Goal: Task Accomplishment & Management: Manage account settings

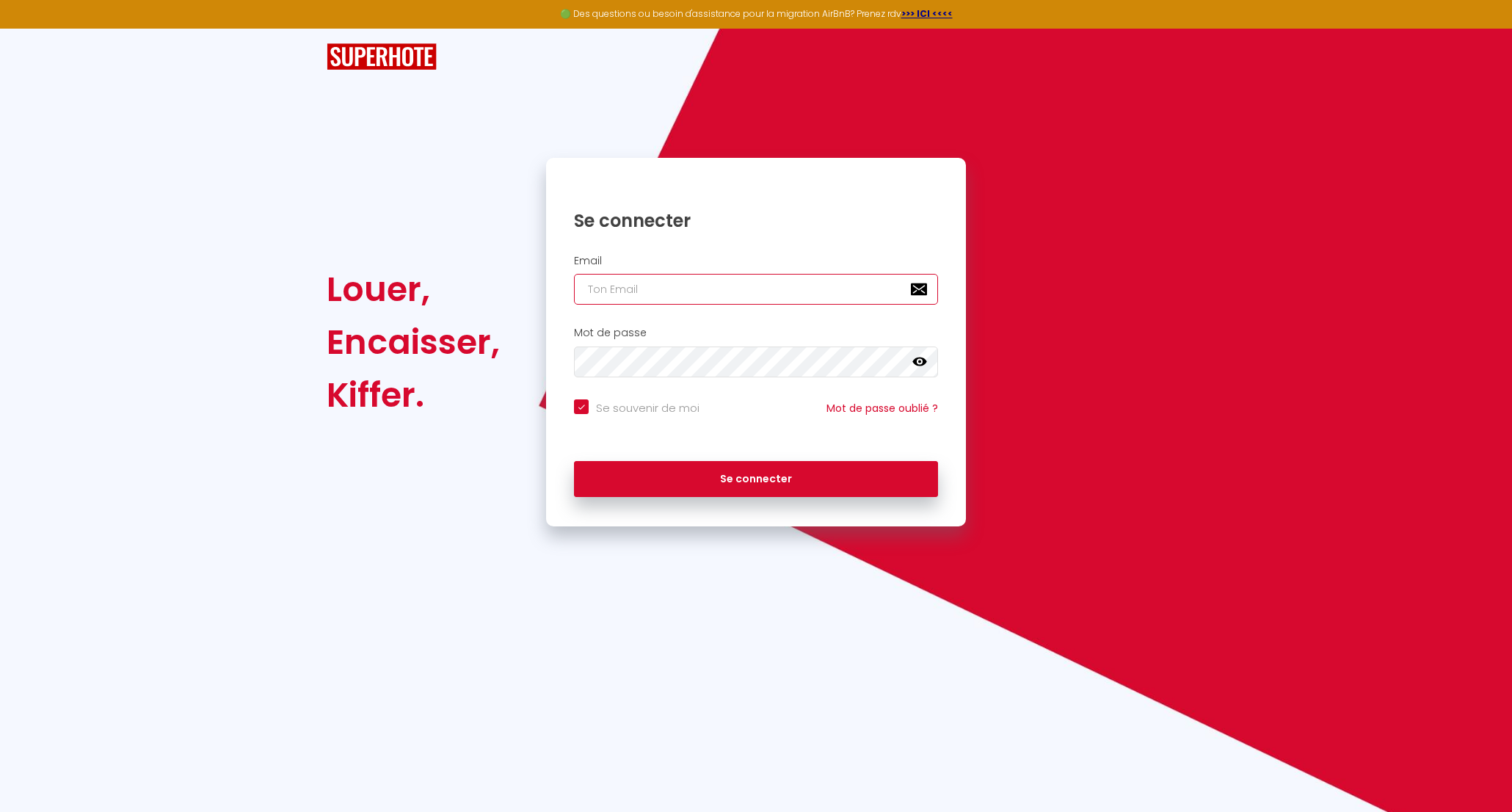
click at [659, 285] on input "email" at bounding box center [756, 289] width 364 height 31
click at [0, 811] on com-1password-button at bounding box center [0, 812] width 0 height 0
type input "[EMAIL_ADDRESS][DOMAIN_NAME]"
checkbox input "true"
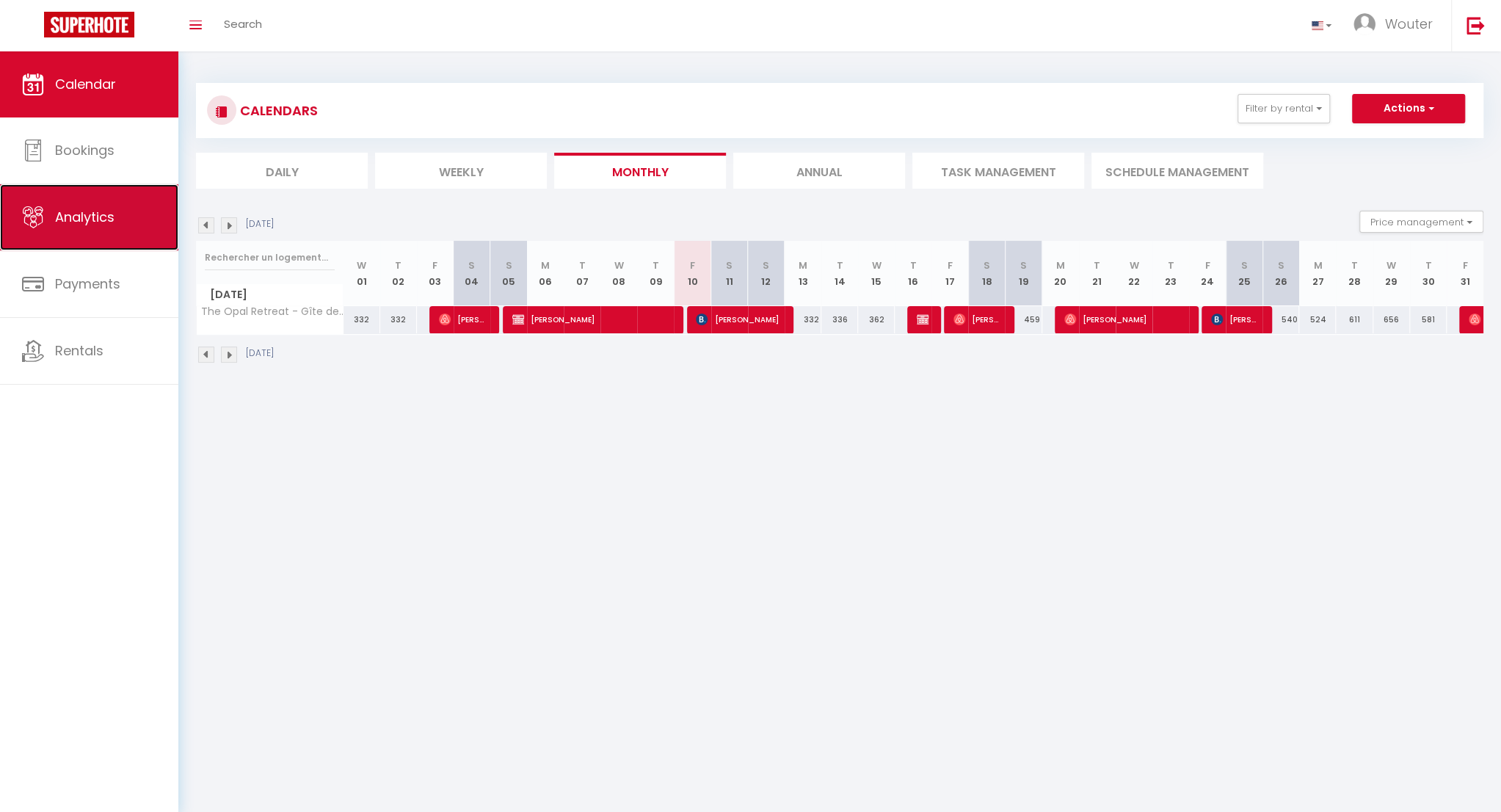
click at [130, 210] on link "Analytics" at bounding box center [89, 217] width 179 height 66
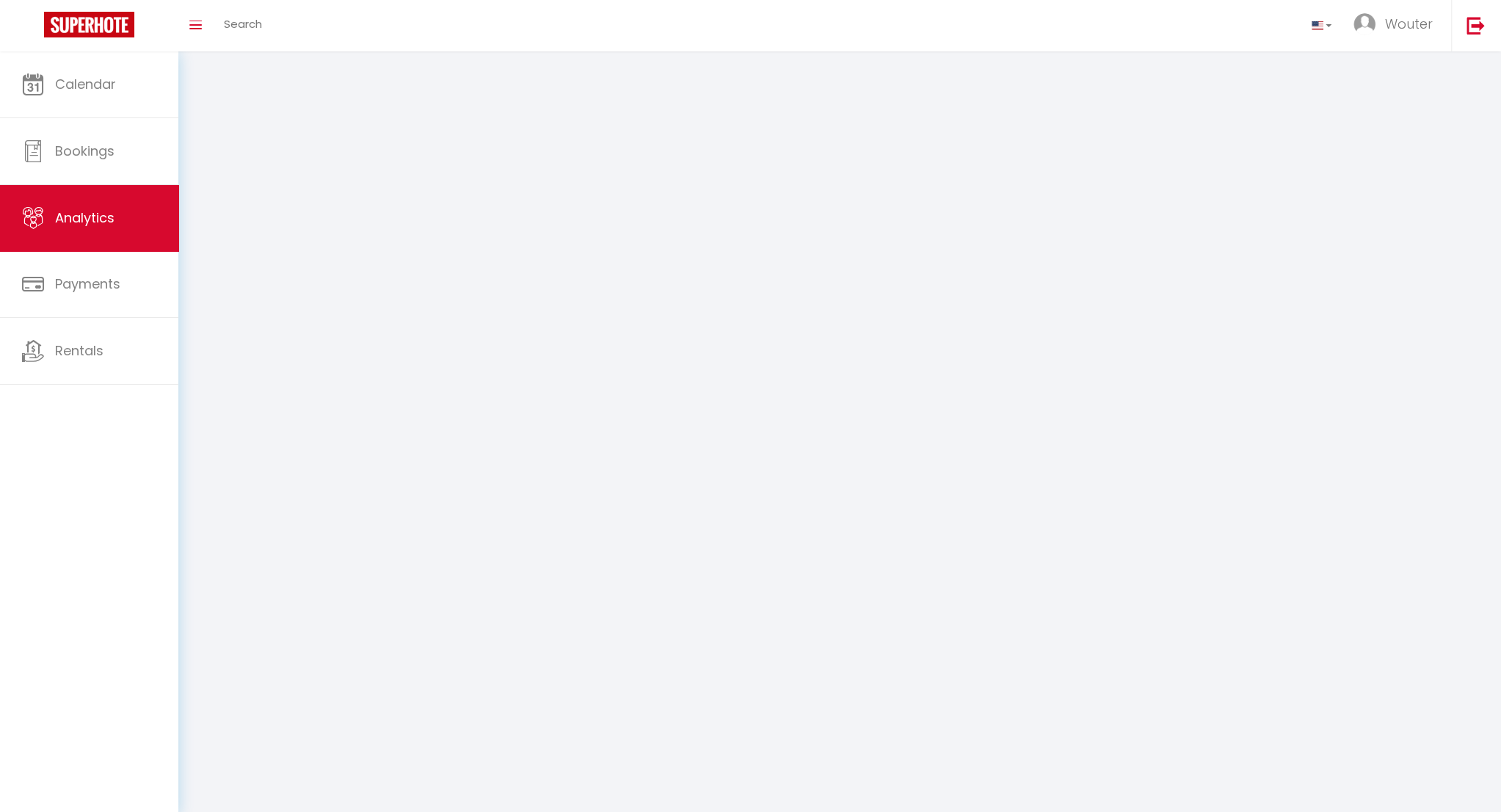
select select "2025"
select select "10"
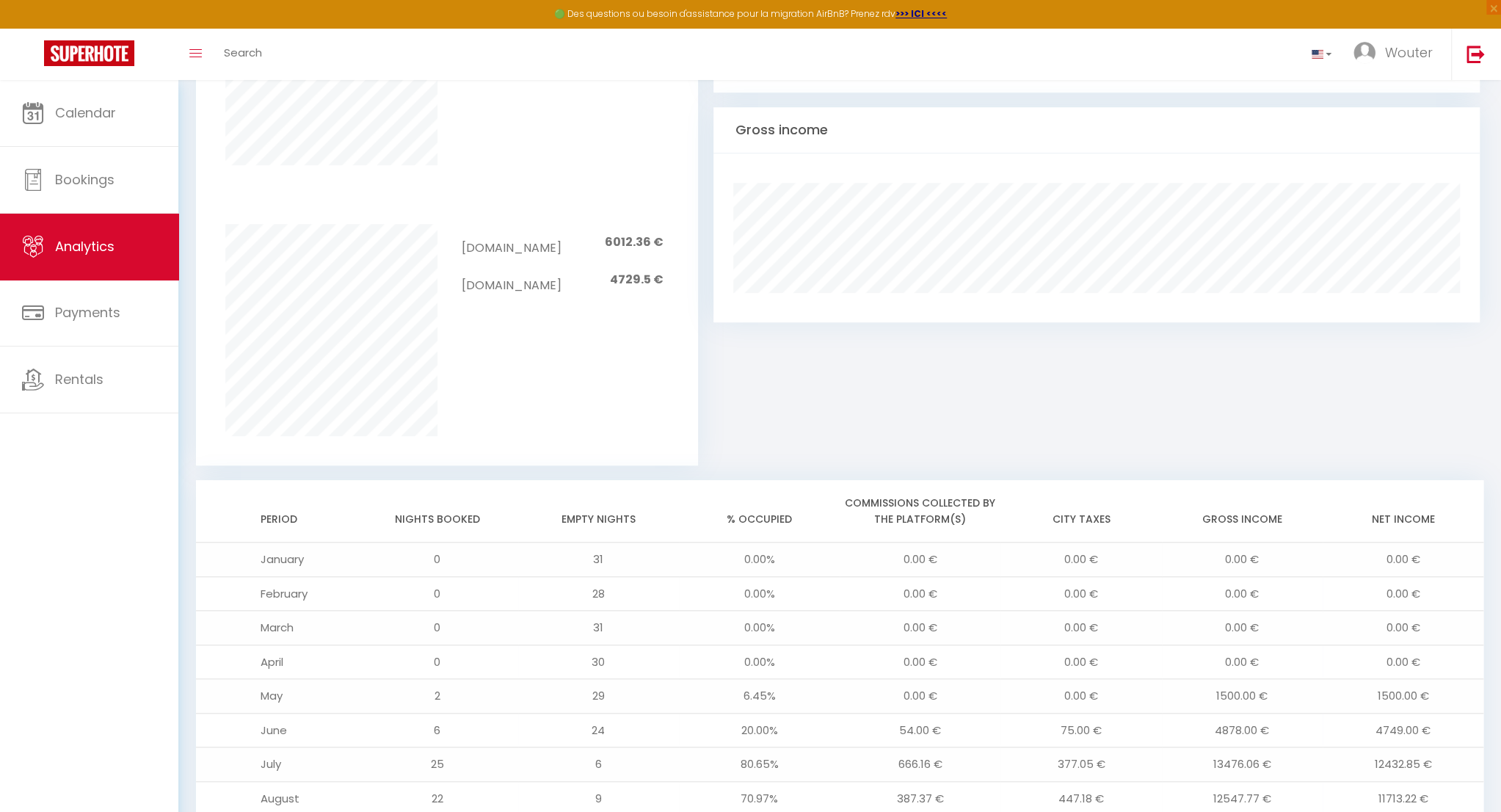
scroll to position [1028, 0]
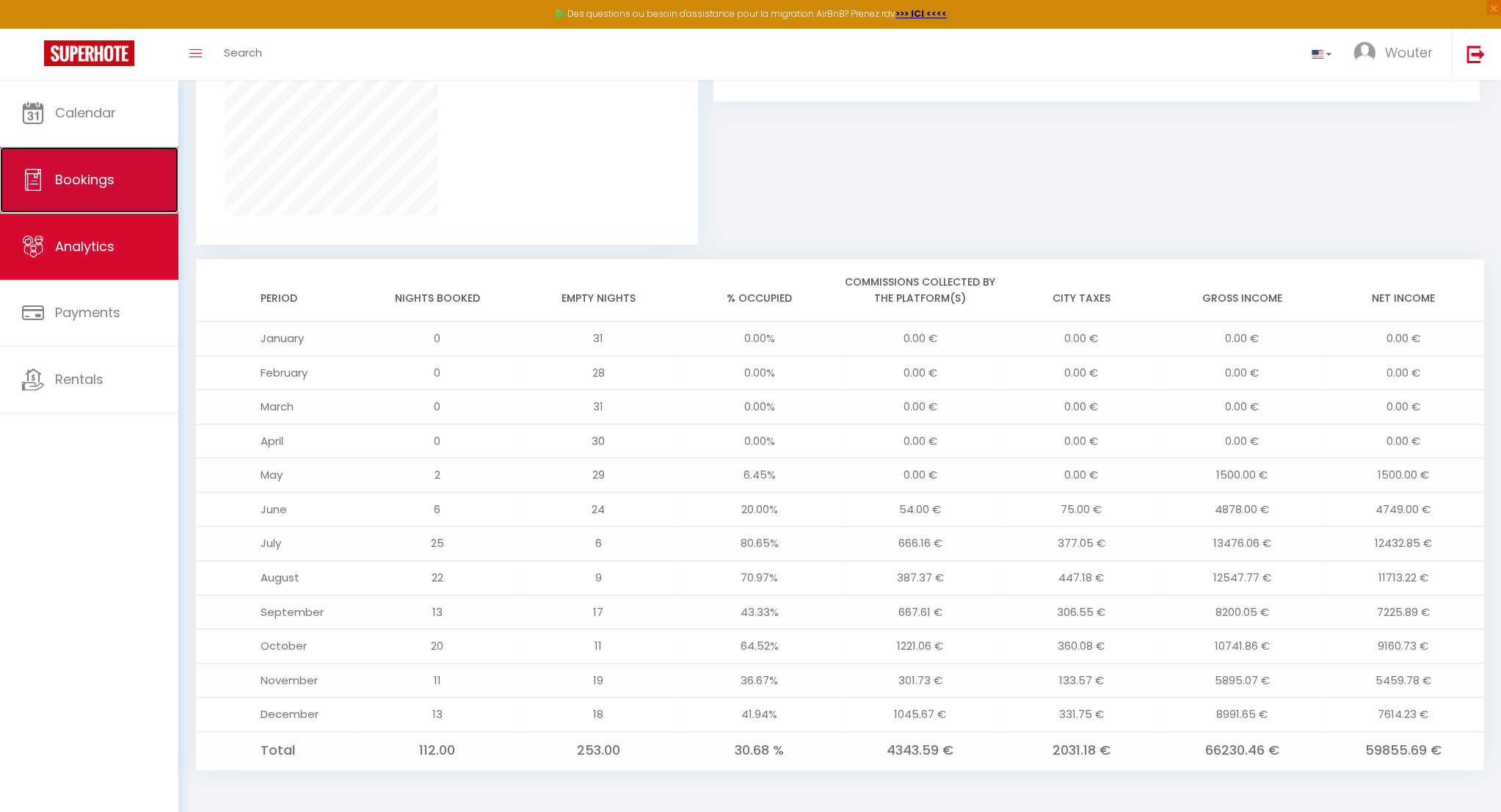
click at [98, 194] on link "Bookings" at bounding box center [89, 180] width 179 height 66
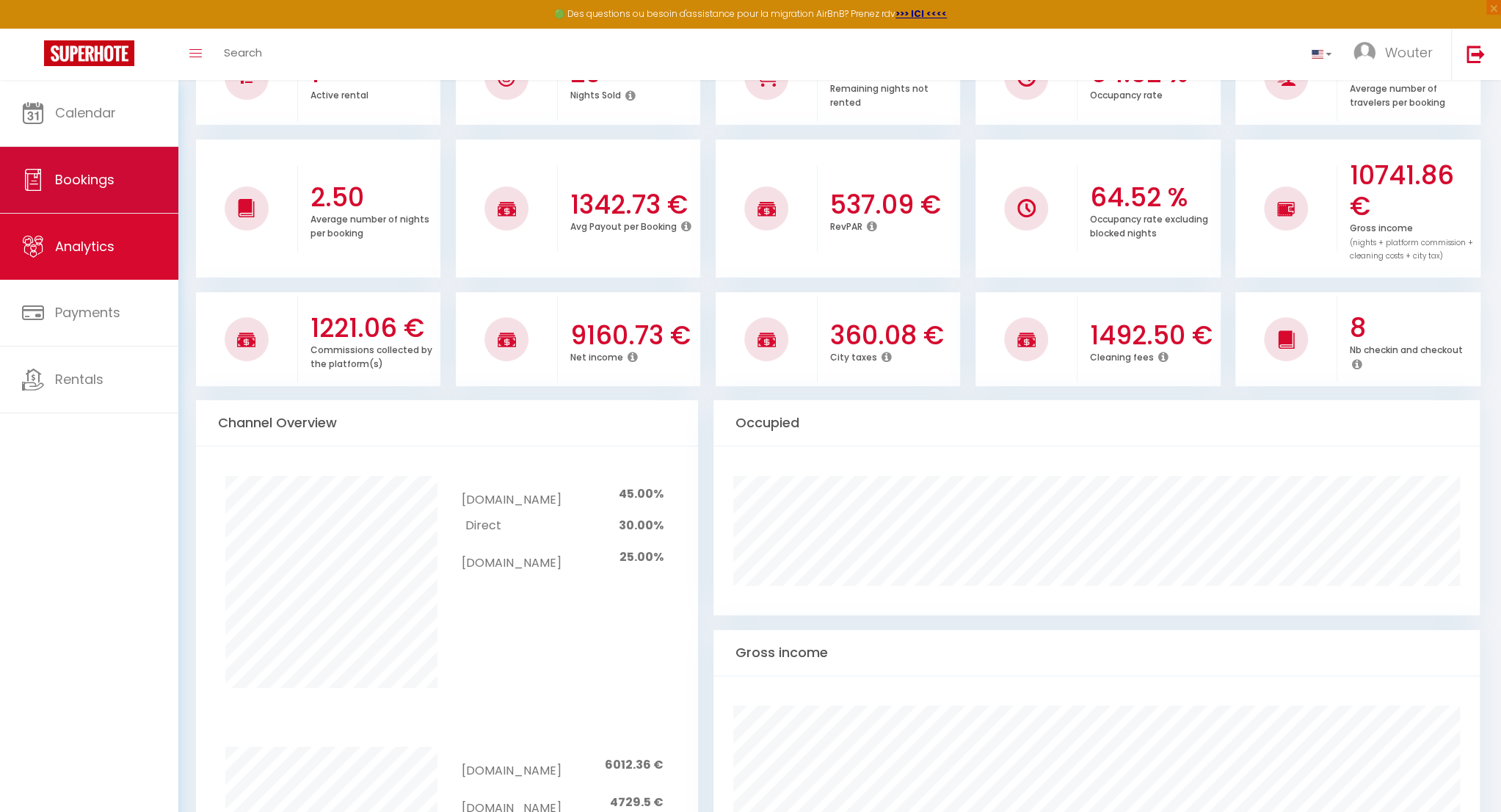
select select "not_cancelled"
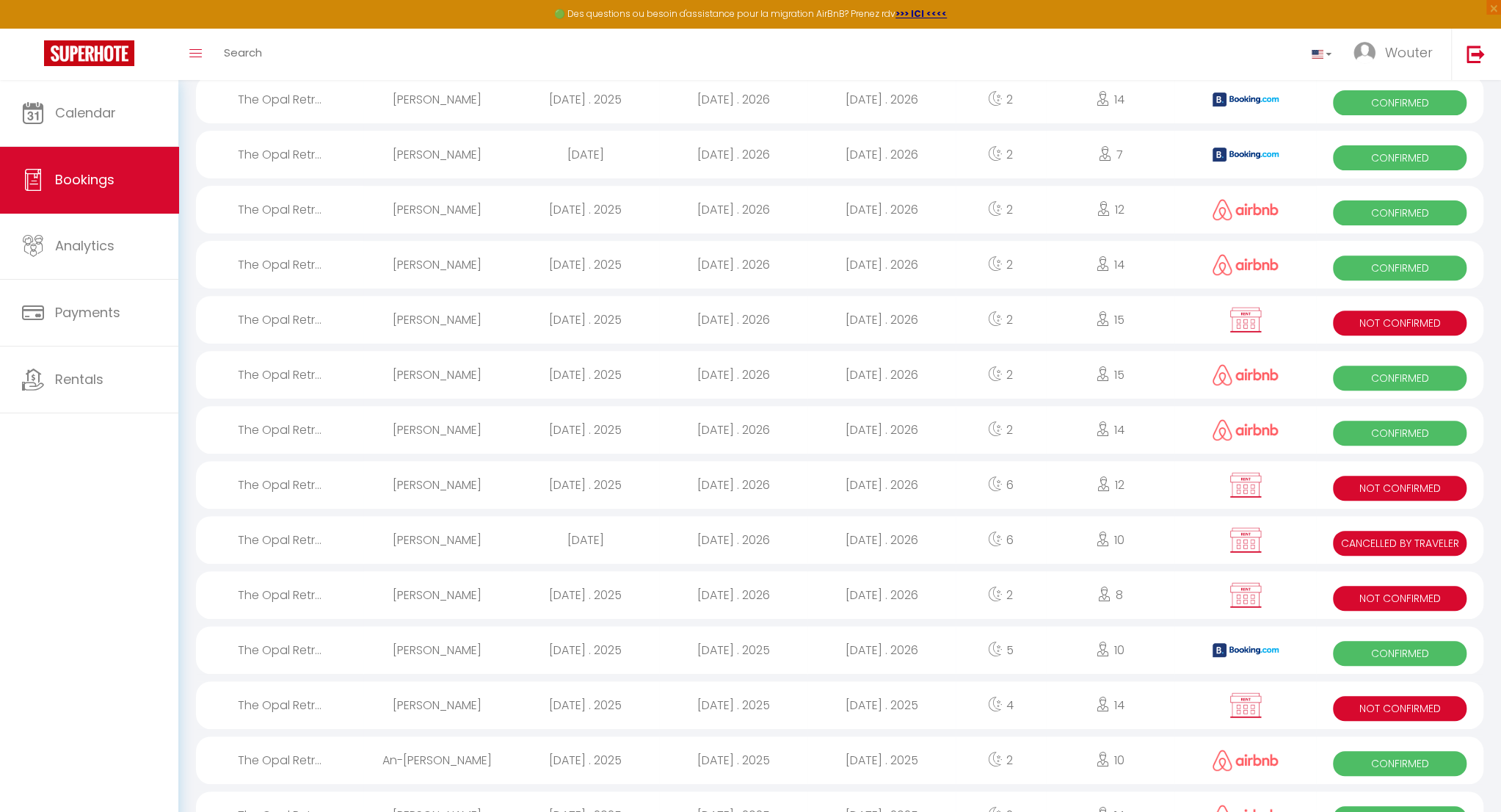
scroll to position [2153, 0]
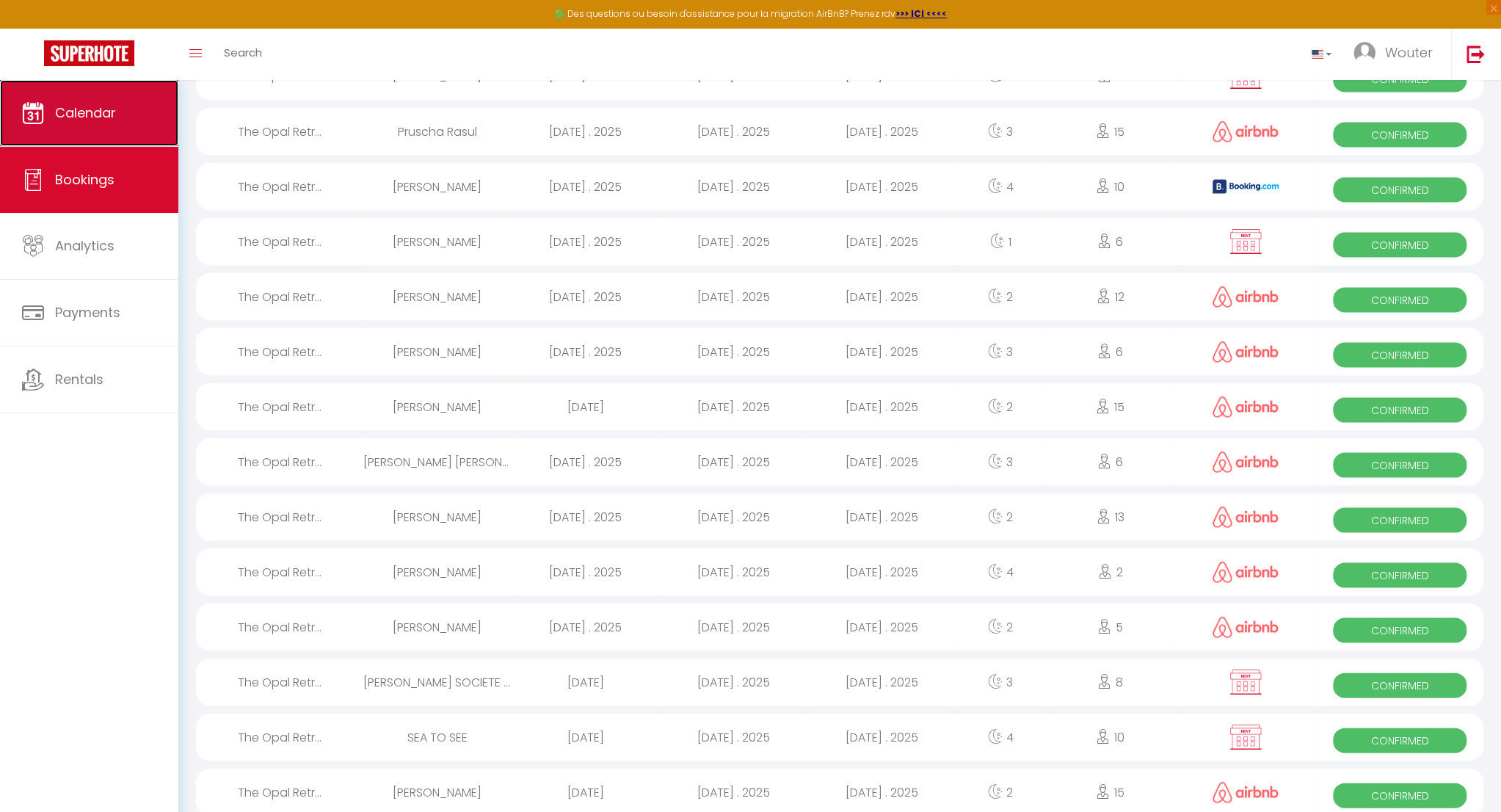
click at [113, 124] on link "Calendar" at bounding box center [89, 113] width 179 height 66
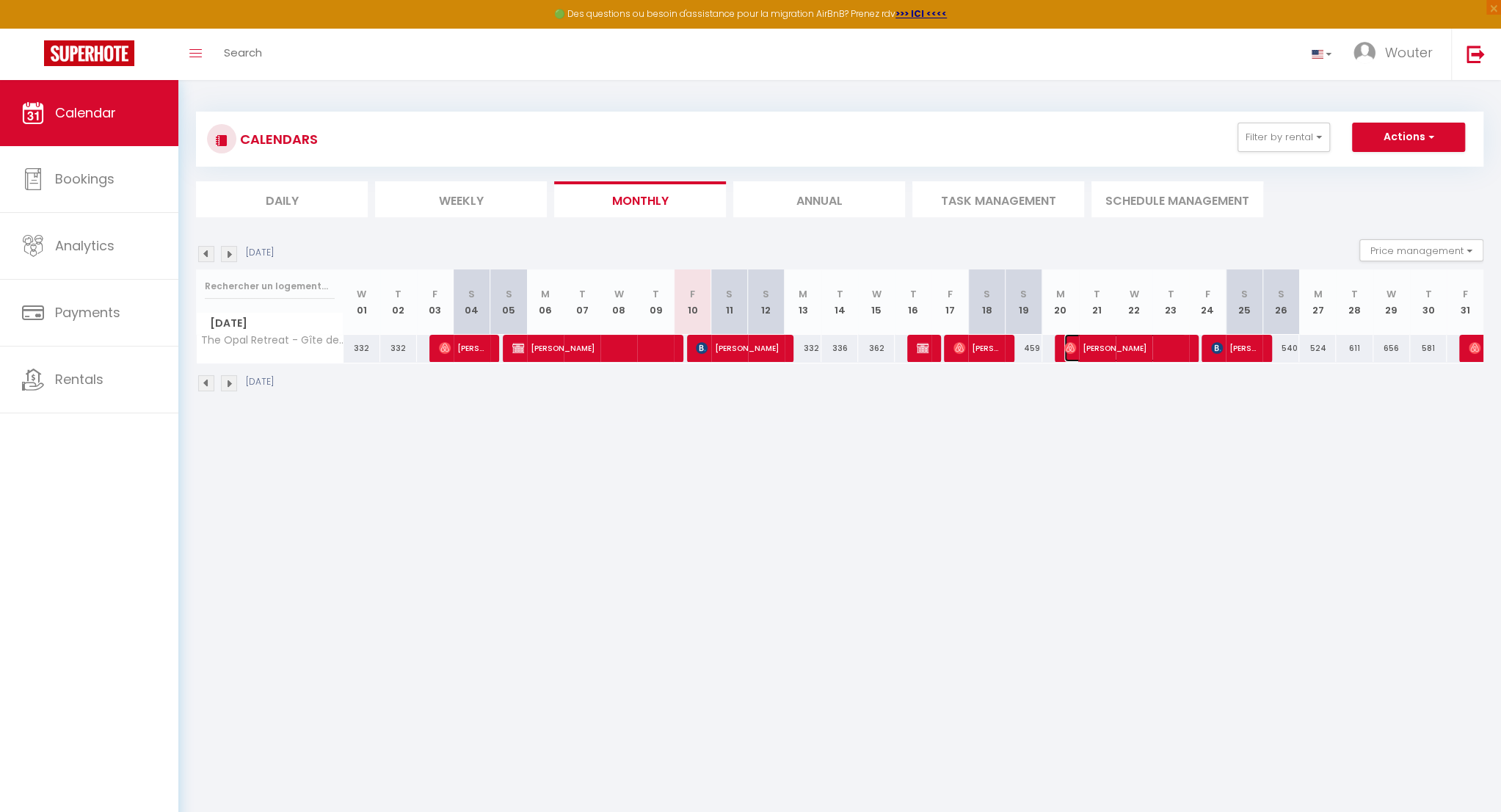
click at [1098, 353] on span "[PERSON_NAME]" at bounding box center [1126, 348] width 122 height 28
select select "OK"
select select "0"
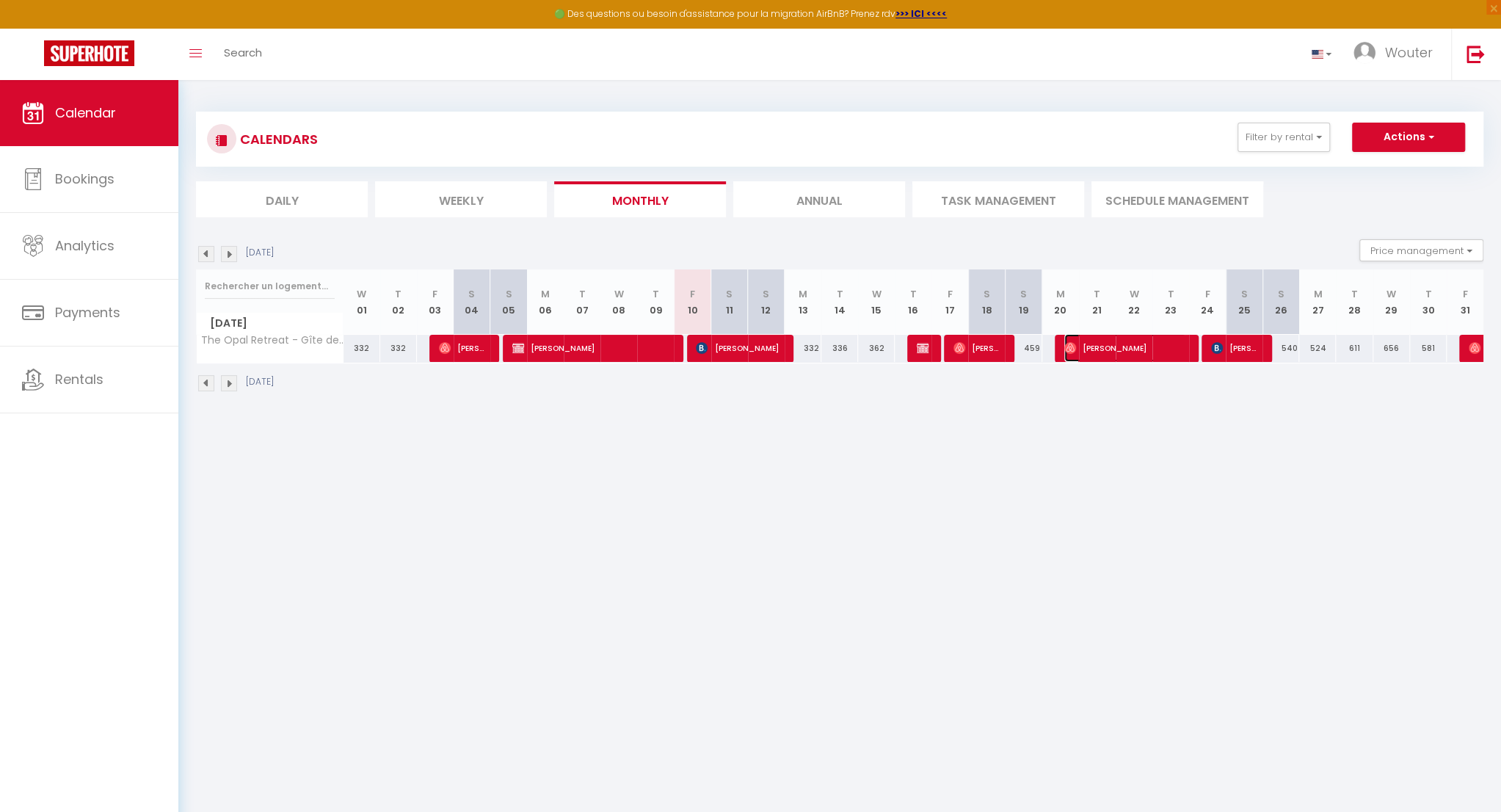
select select "1"
select select
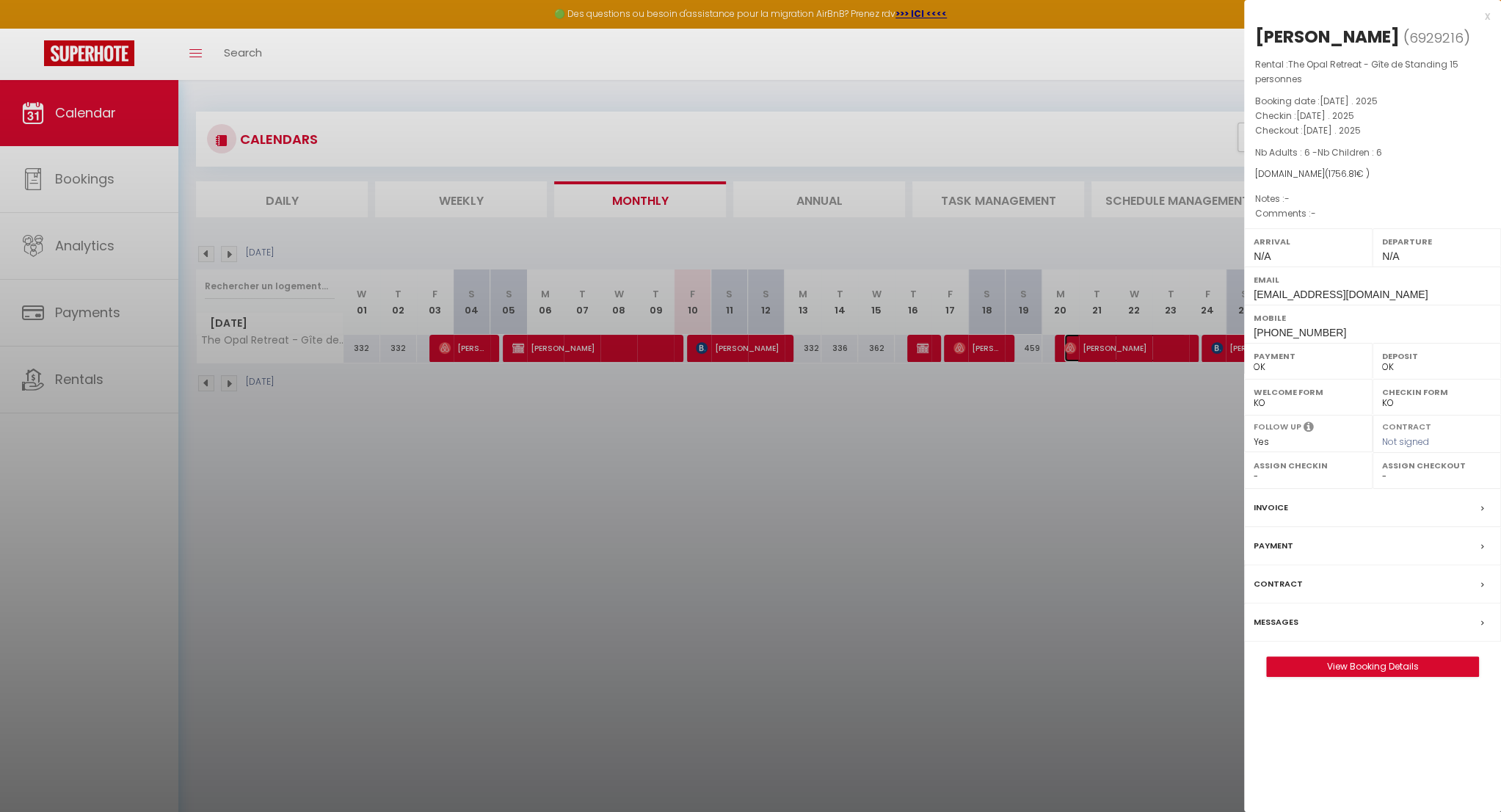
select select "30926"
click at [1487, 14] on div "x" at bounding box center [1366, 16] width 246 height 18
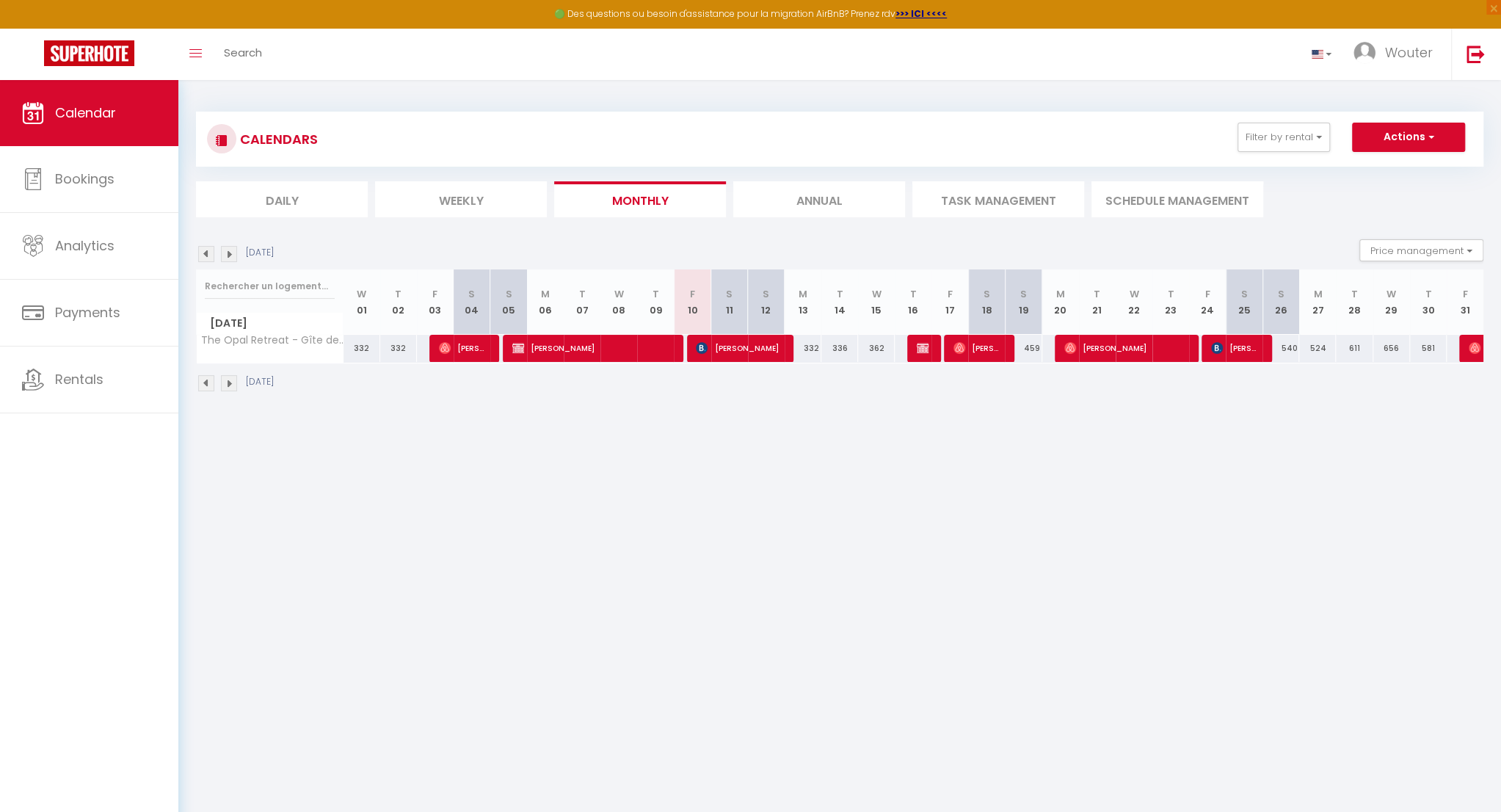
click at [233, 382] on img at bounding box center [229, 383] width 16 height 16
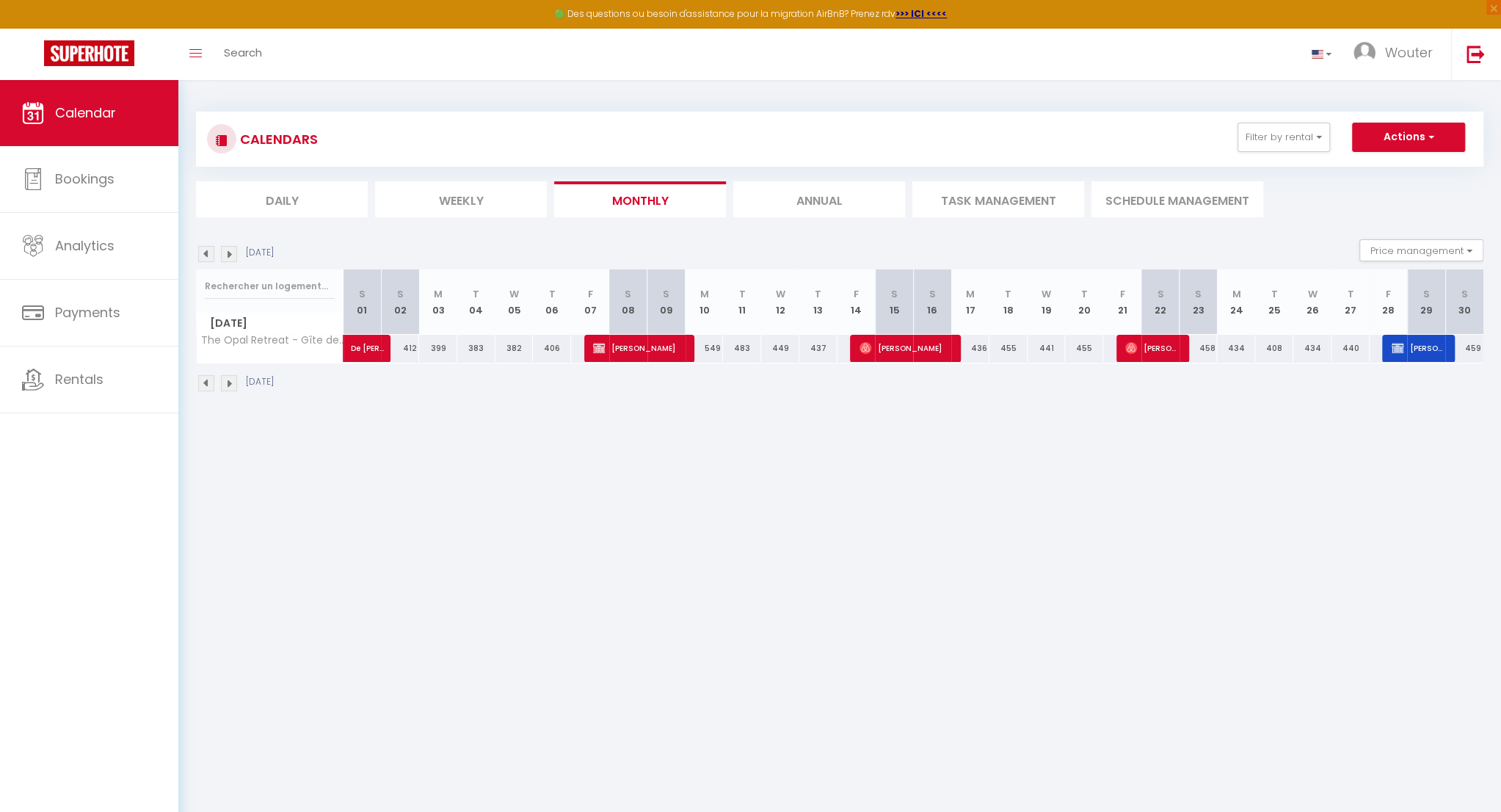
click at [233, 382] on img at bounding box center [229, 383] width 16 height 16
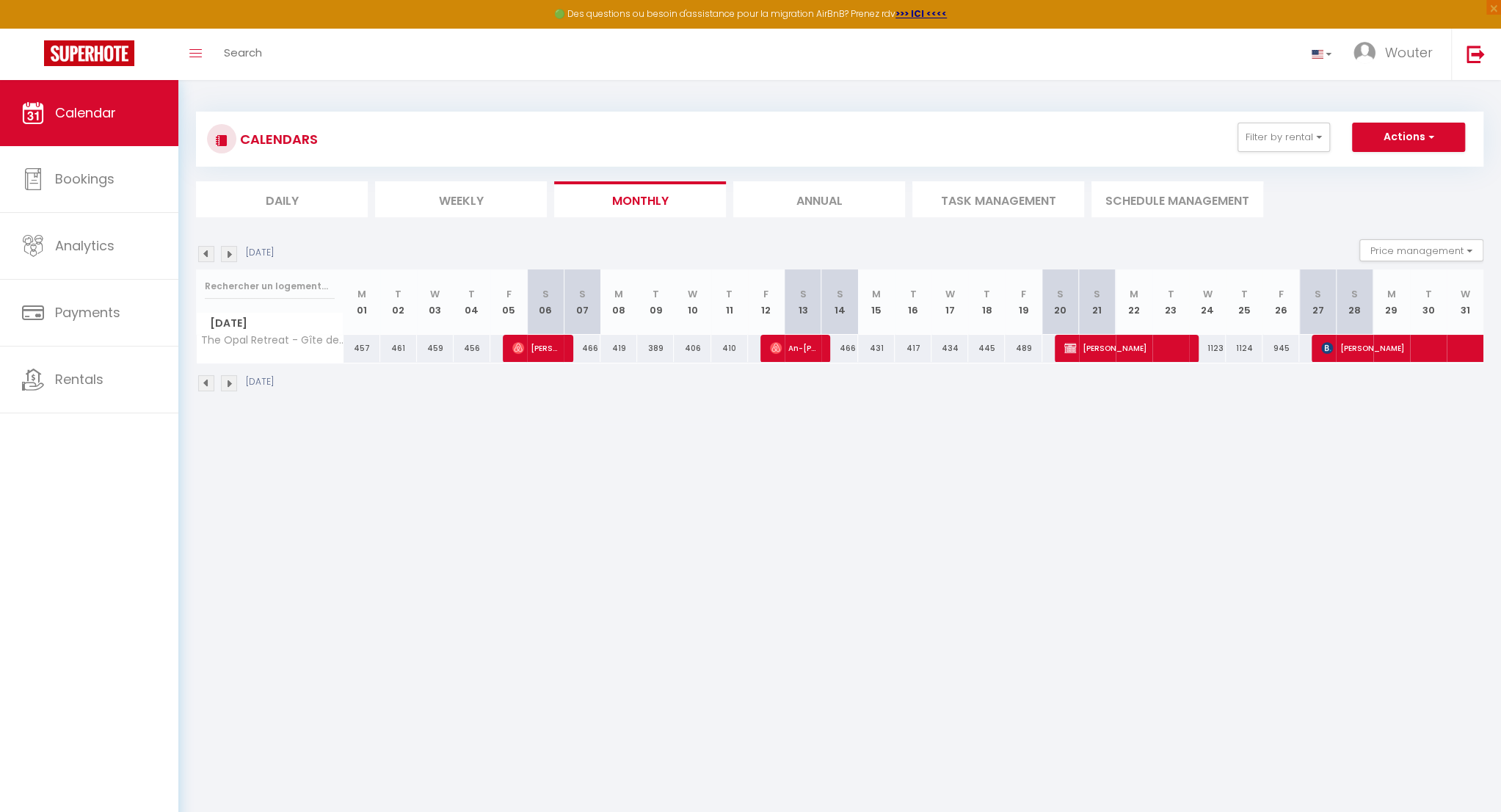
click at [233, 382] on img at bounding box center [229, 383] width 16 height 16
